Goal: Information Seeking & Learning: Learn about a topic

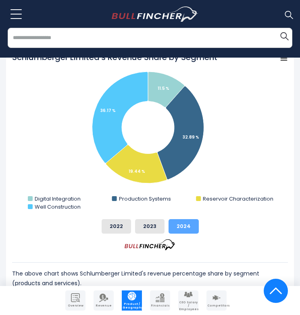
scroll to position [298, 0]
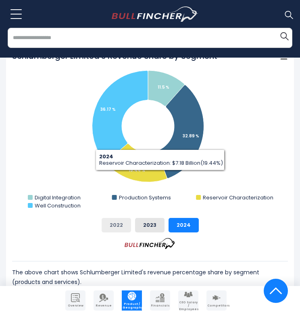
click at [113, 225] on button "2022" at bounding box center [116, 225] width 29 height 15
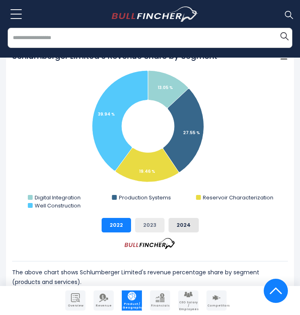
click at [142, 224] on button "2023" at bounding box center [149, 225] width 29 height 15
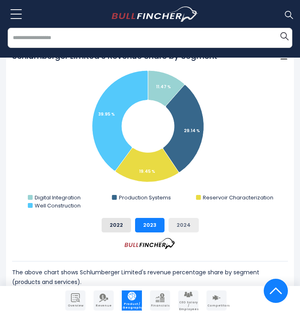
click at [175, 222] on button "2024" at bounding box center [184, 225] width 30 height 15
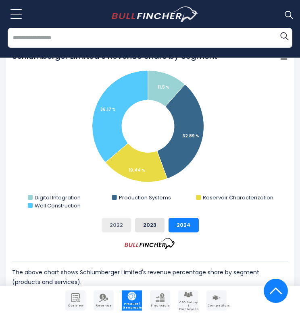
click at [111, 222] on button "2022" at bounding box center [116, 225] width 29 height 15
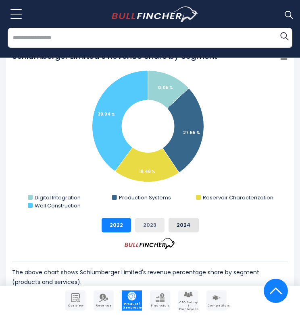
click at [149, 229] on button "2023" at bounding box center [149, 225] width 29 height 15
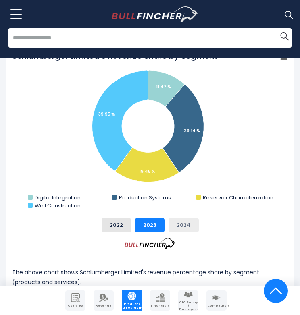
click at [178, 229] on button "2024" at bounding box center [184, 225] width 30 height 15
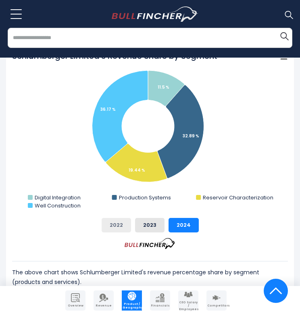
click at [124, 229] on button "2022" at bounding box center [116, 225] width 29 height 15
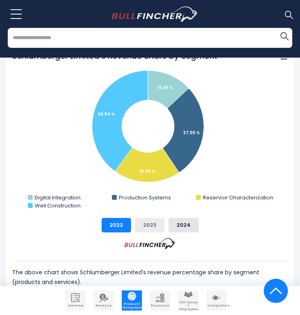
click at [147, 229] on button "2023" at bounding box center [149, 225] width 29 height 15
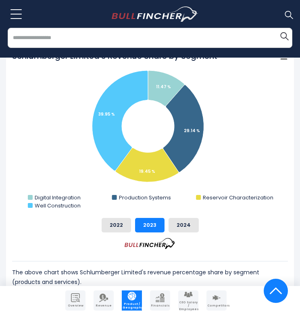
click at [167, 229] on div "2022 2023 2024" at bounding box center [150, 225] width 276 height 15
click at [178, 228] on button "2024" at bounding box center [184, 225] width 30 height 15
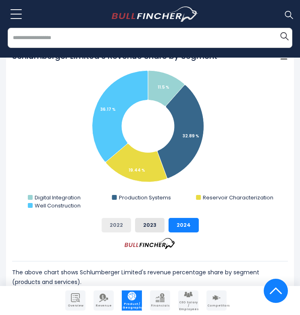
click at [117, 226] on button "2022" at bounding box center [116, 225] width 29 height 15
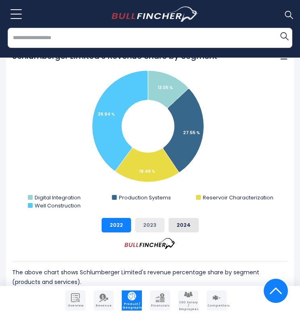
click at [143, 221] on button "2023" at bounding box center [149, 225] width 29 height 15
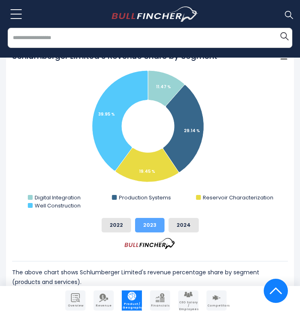
click at [162, 222] on button "2023" at bounding box center [149, 225] width 29 height 15
click at [169, 224] on button "2024" at bounding box center [184, 225] width 30 height 15
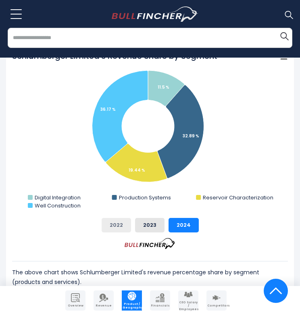
click at [130, 230] on button "2022" at bounding box center [116, 225] width 29 height 15
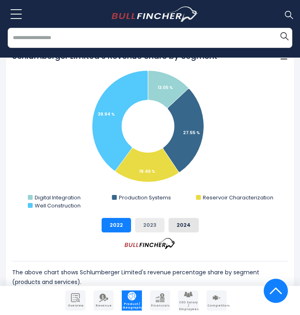
click at [148, 230] on button "2023" at bounding box center [149, 225] width 29 height 15
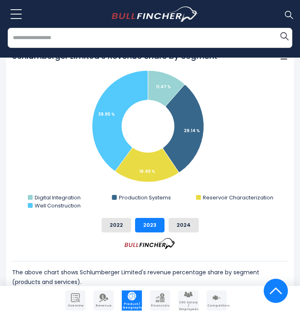
click at [167, 229] on div "2022 2023 2024" at bounding box center [150, 225] width 276 height 15
click at [172, 226] on button "2024" at bounding box center [184, 225] width 30 height 15
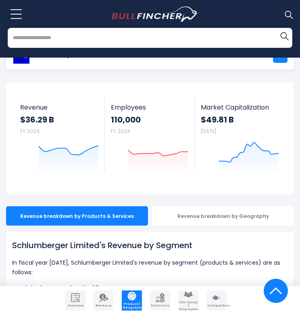
scroll to position [0, 0]
